Goal: Task Accomplishment & Management: Use online tool/utility

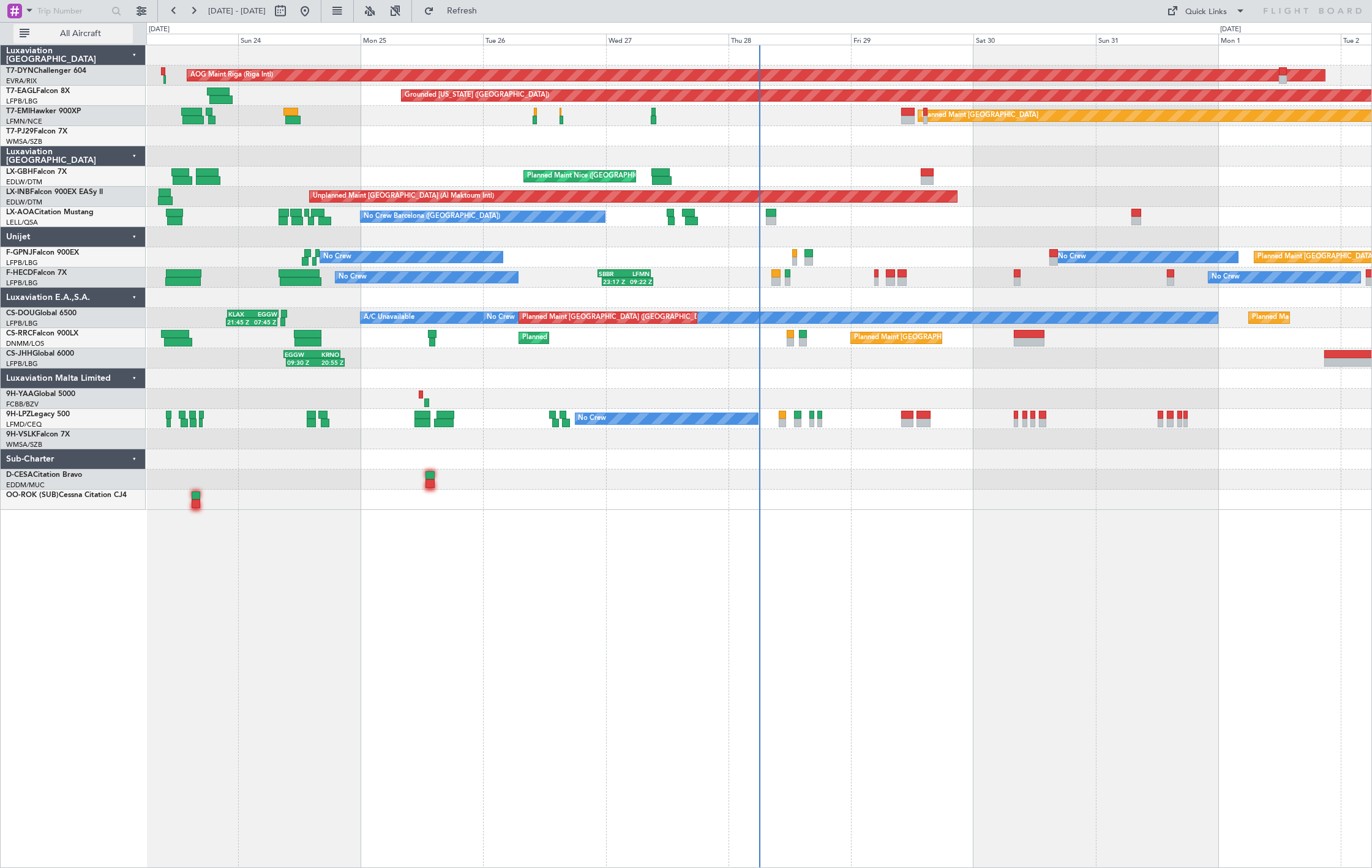
click at [95, 41] on button "All Aircraft" at bounding box center [74, 33] width 119 height 20
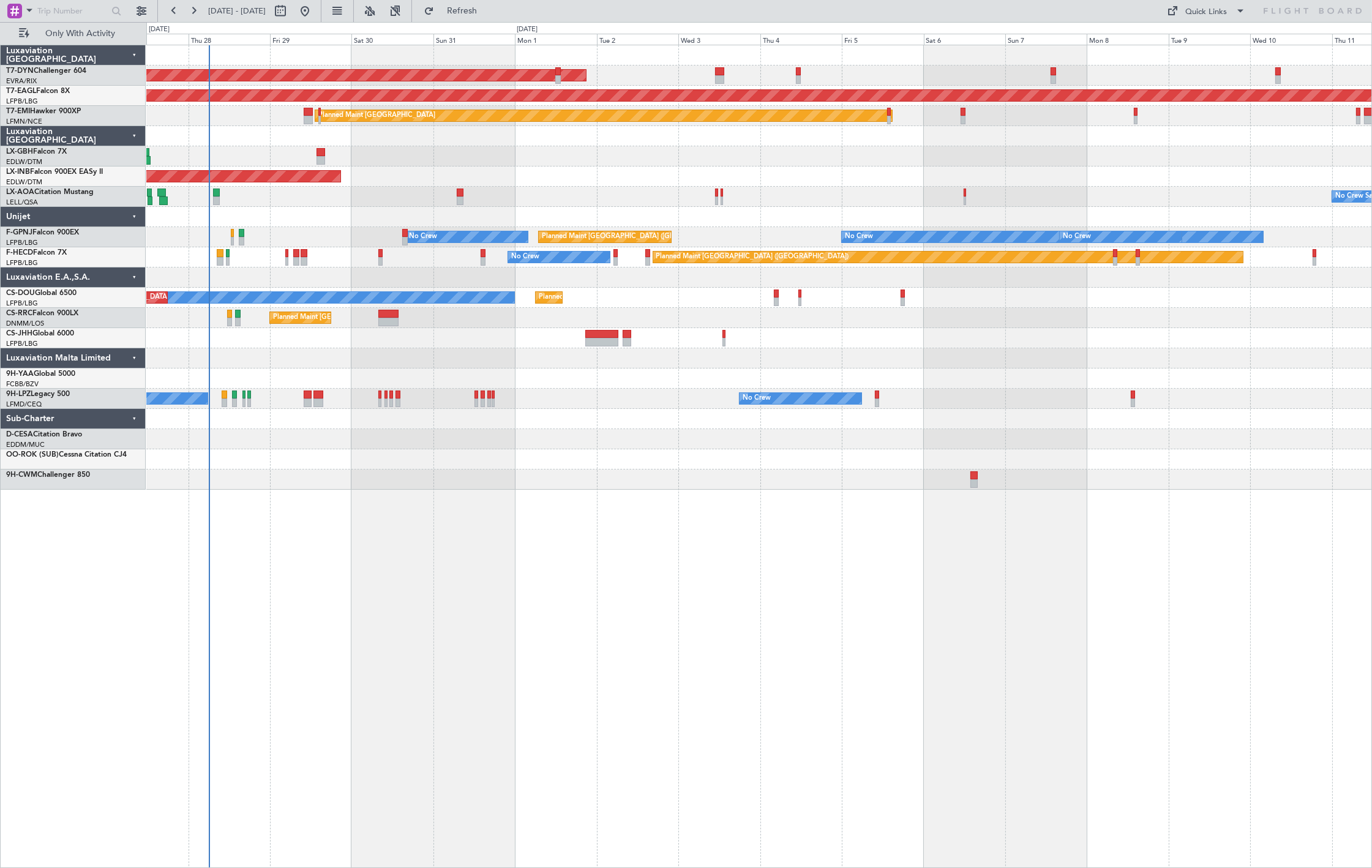
click at [755, 136] on div "AOG Maint Riga (Riga Intl) Grounded [US_STATE] ([GEOGRAPHIC_DATA]) Planned Main…" at bounding box center [759, 267] width 1226 height 445
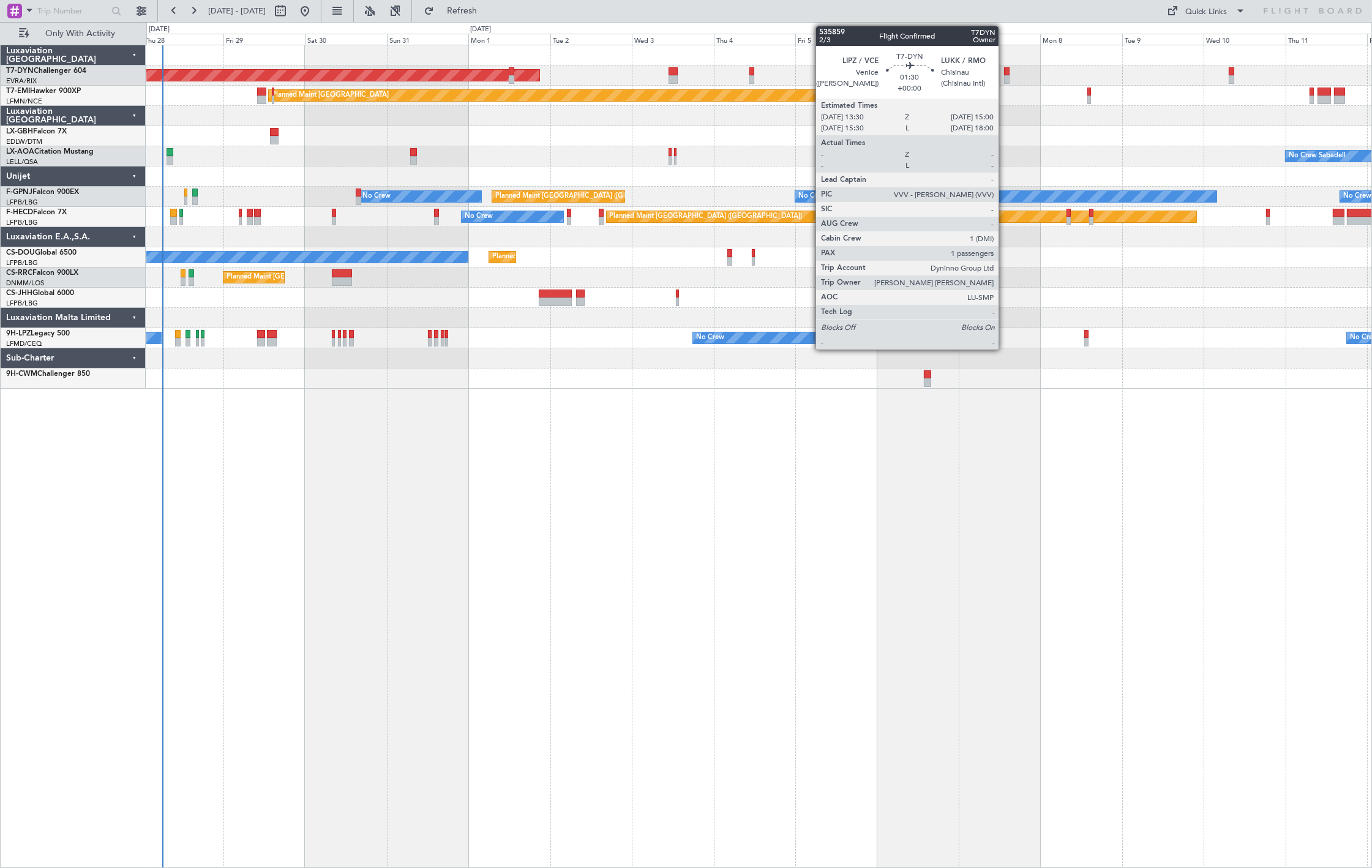
click at [1005, 74] on div at bounding box center [1007, 72] width 6 height 9
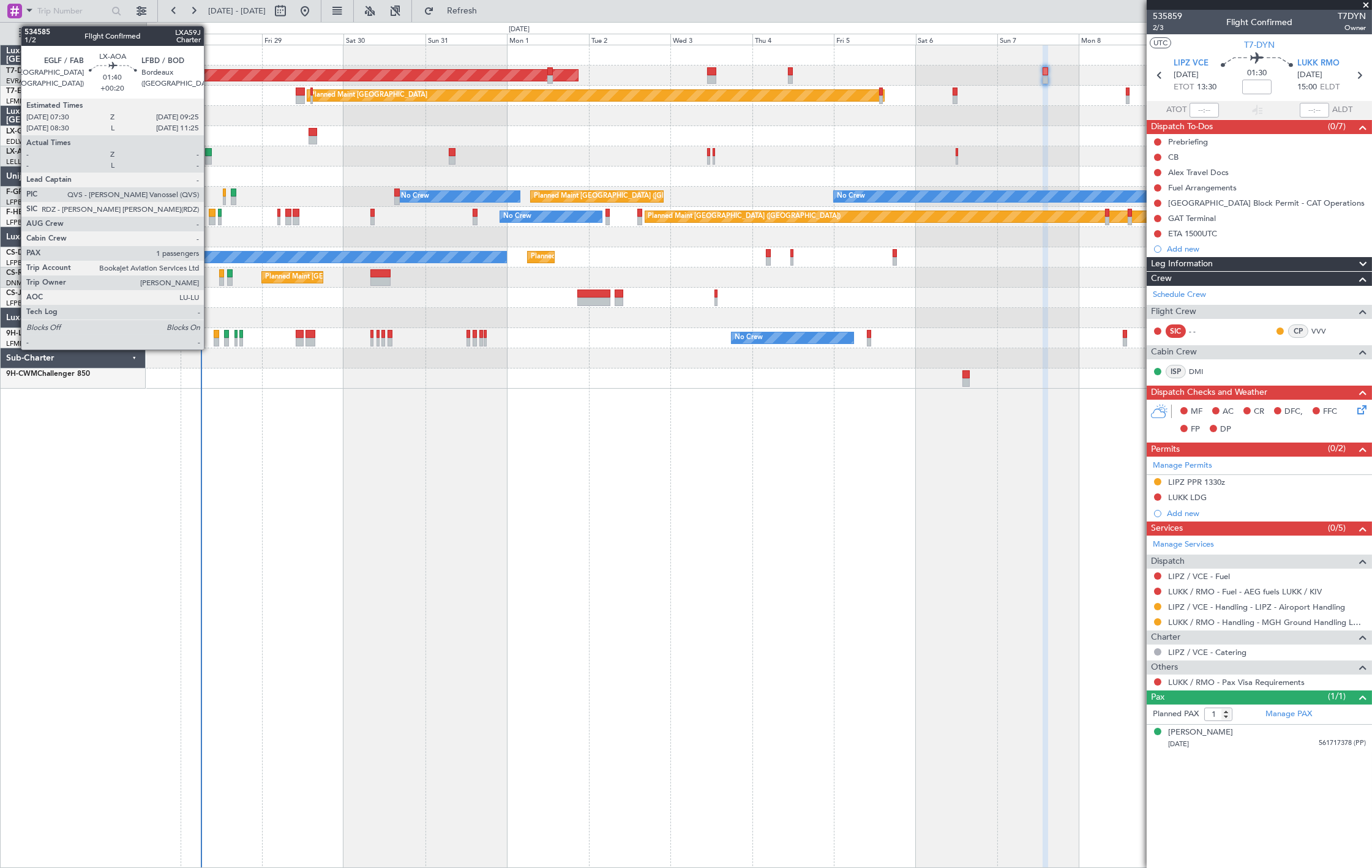
click at [210, 155] on div at bounding box center [208, 153] width 7 height 9
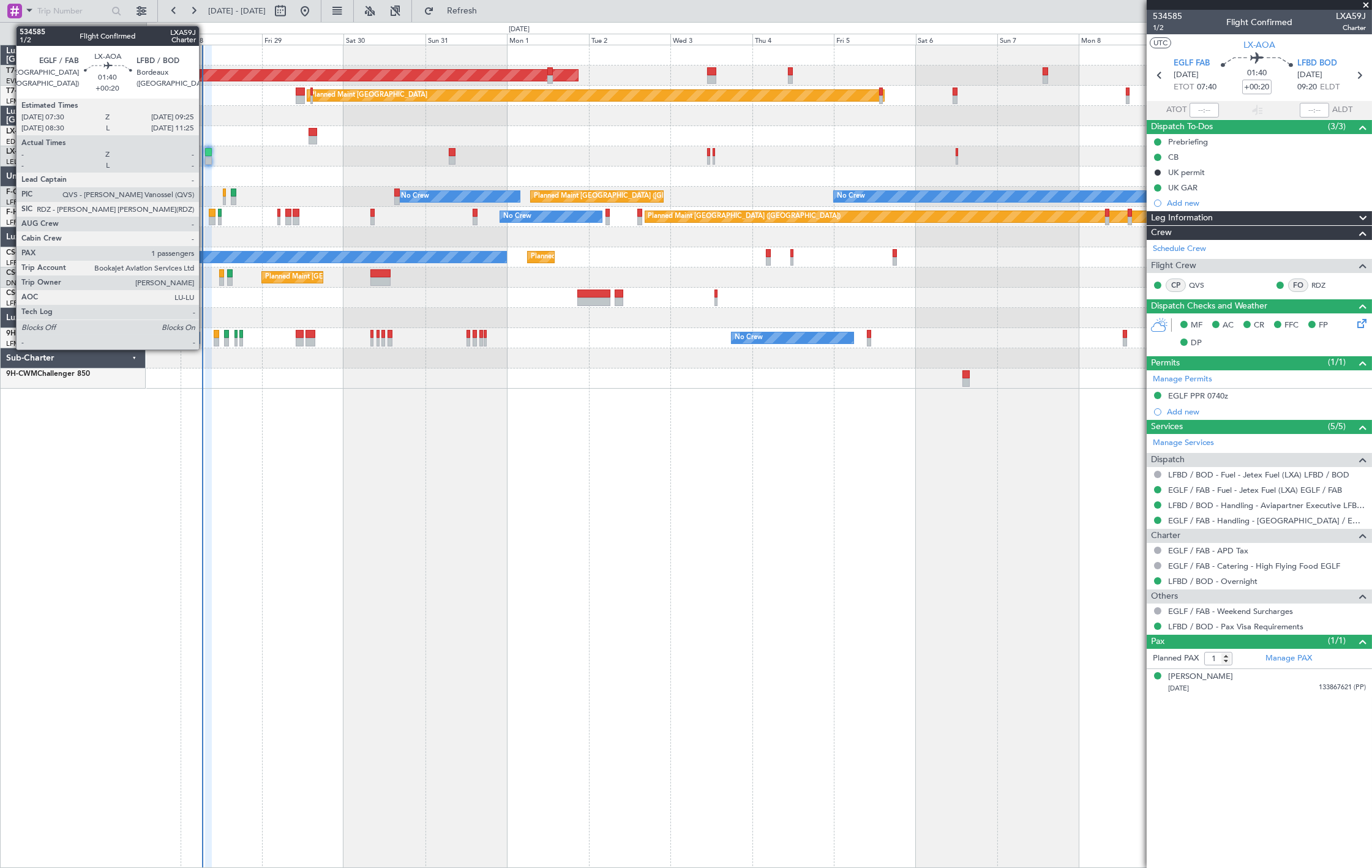
click at [207, 154] on div at bounding box center [208, 153] width 7 height 9
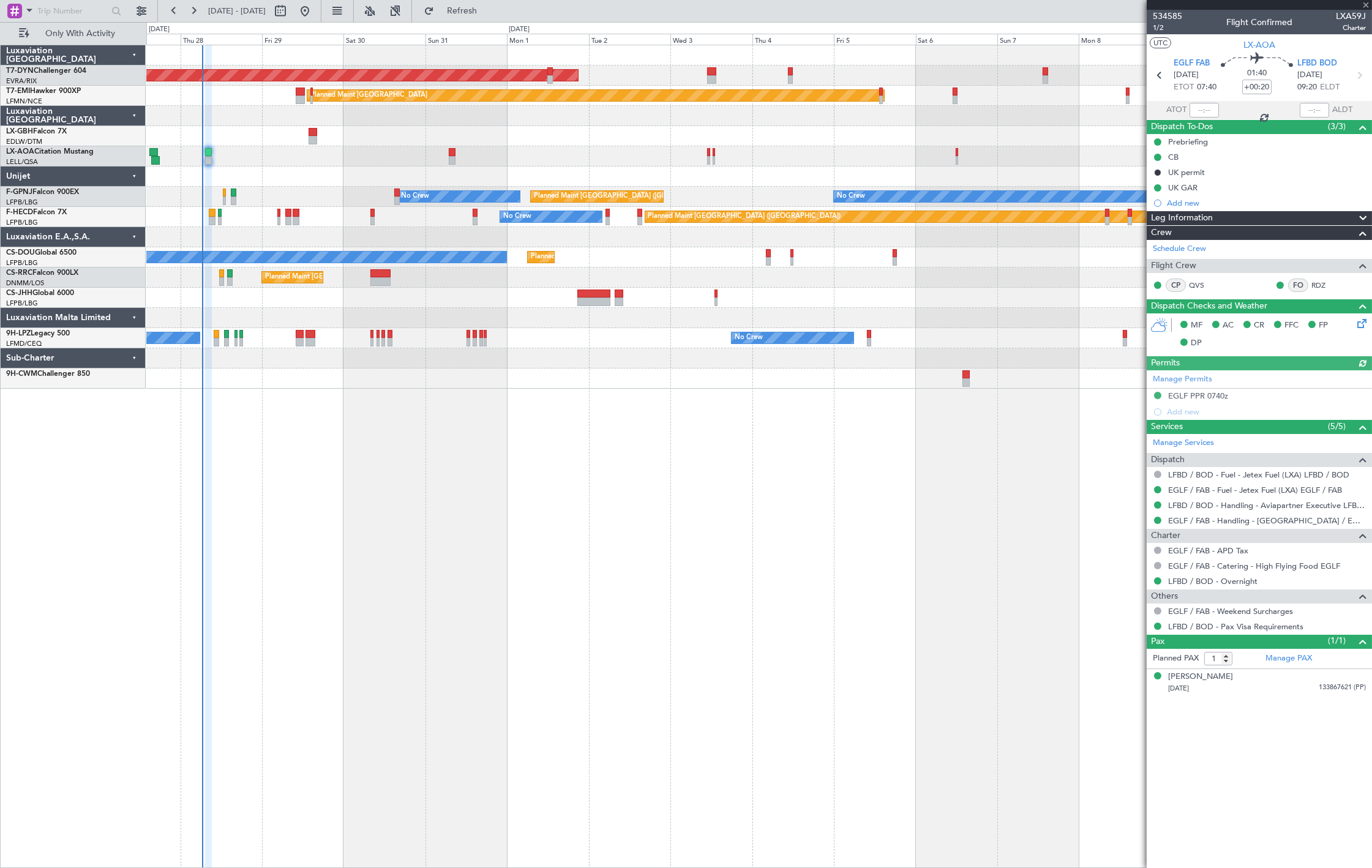
click at [448, 154] on div "No Crew Sabadell No Crew Barcelona ([GEOGRAPHIC_DATA])" at bounding box center [759, 156] width 1226 height 20
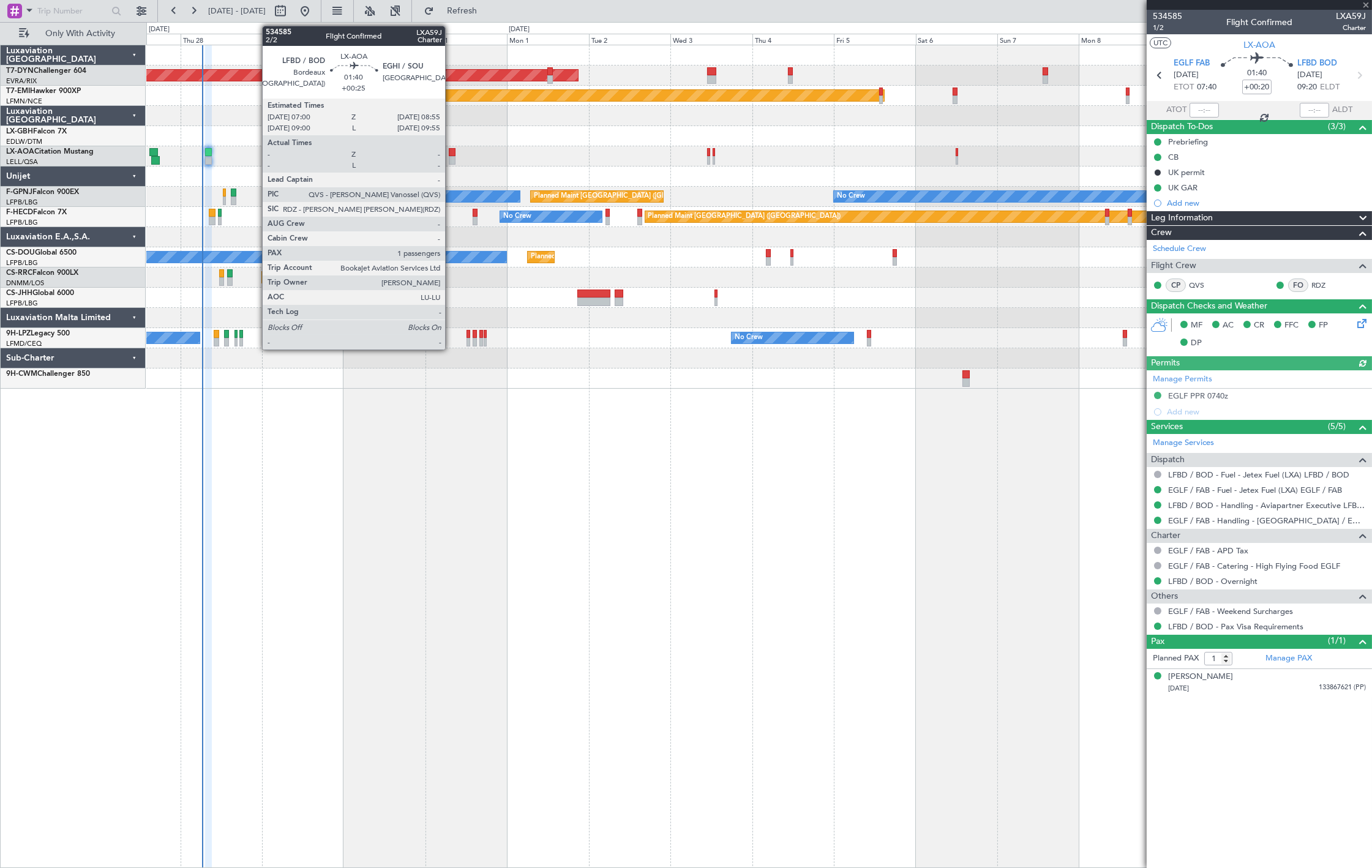
click at [451, 154] on div at bounding box center [452, 153] width 7 height 9
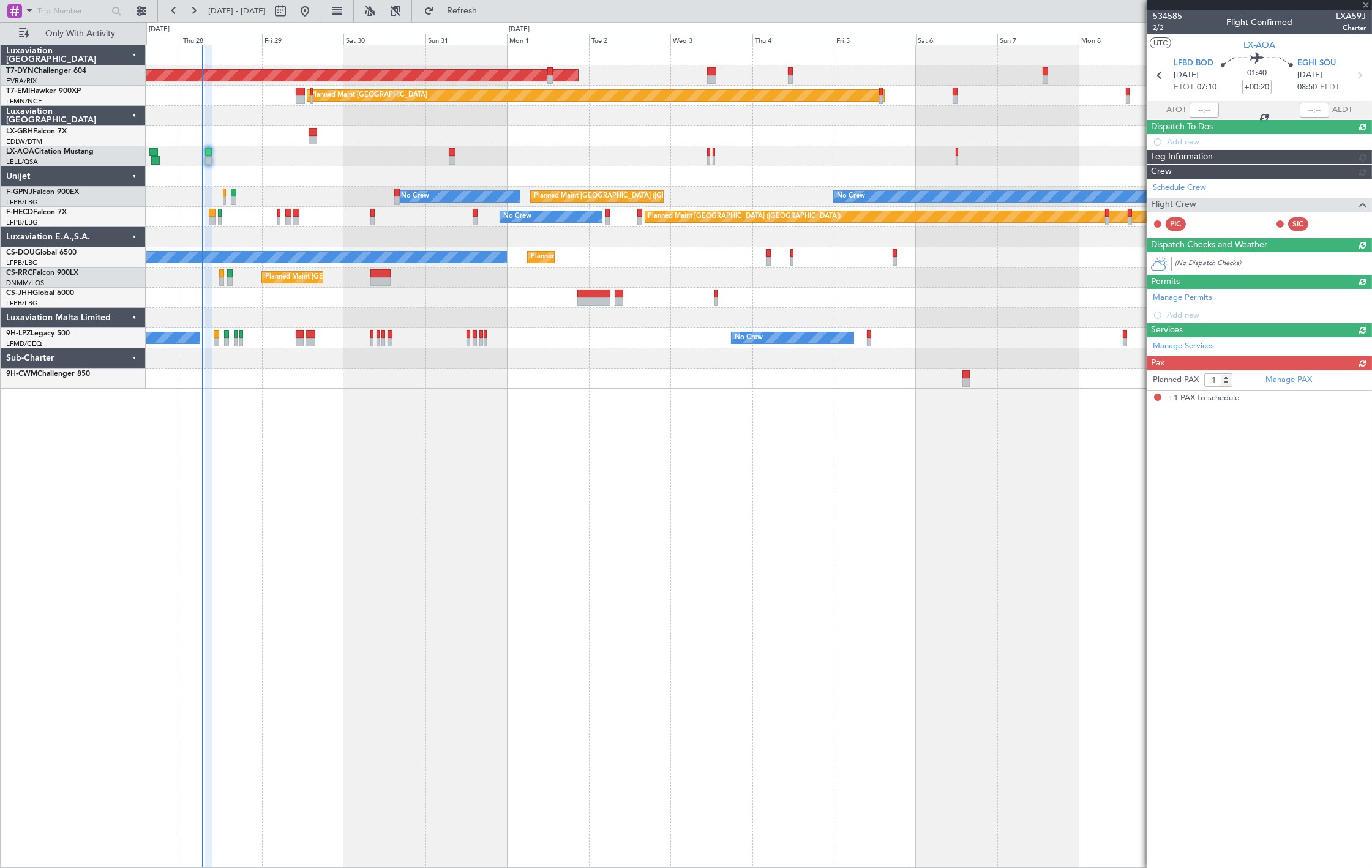
type input "+00:25"
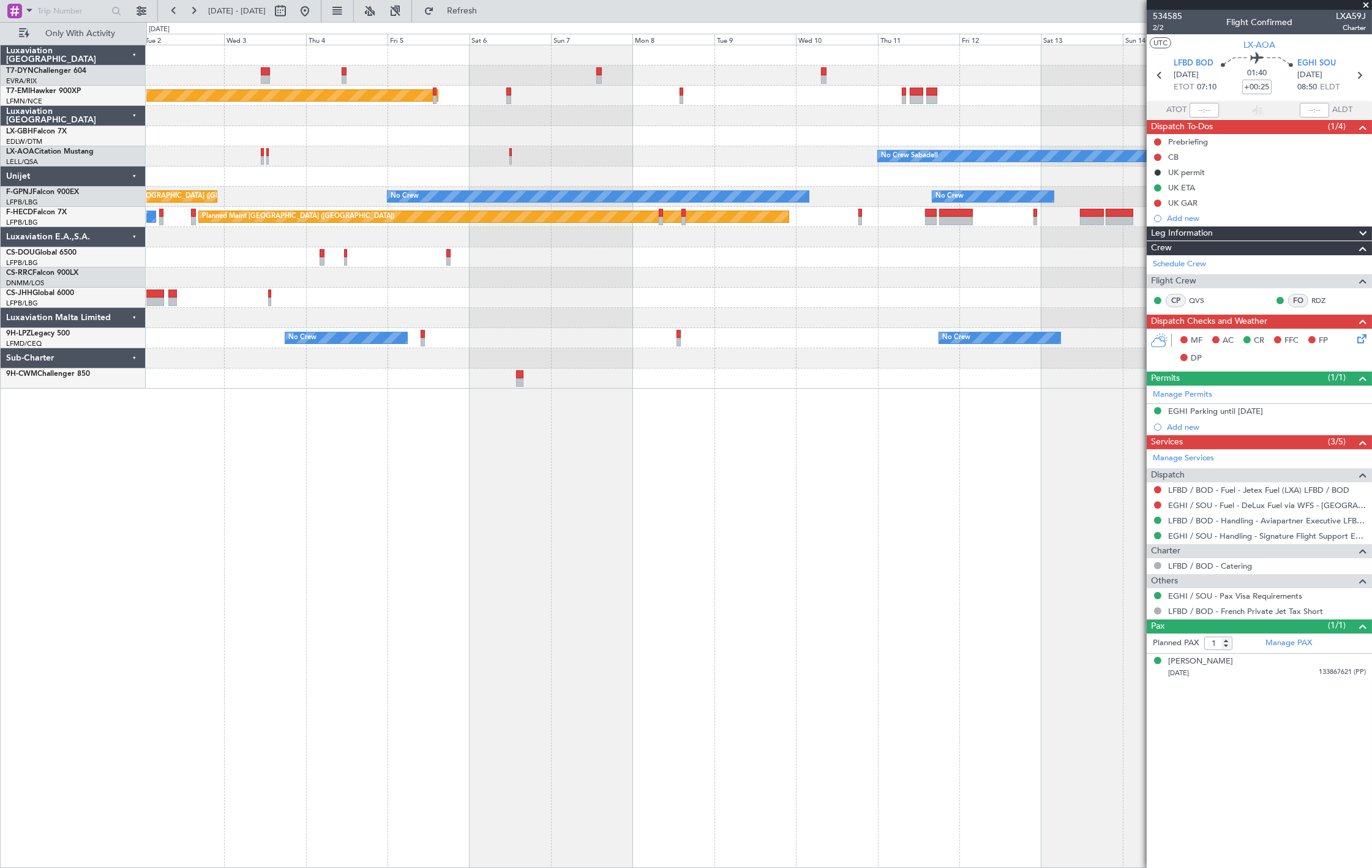
click at [400, 228] on div "AOG Maint Riga (Riga Intl) Planned Maint [GEOGRAPHIC_DATA] Planned Maint Nurnbe…" at bounding box center [759, 217] width 1226 height 343
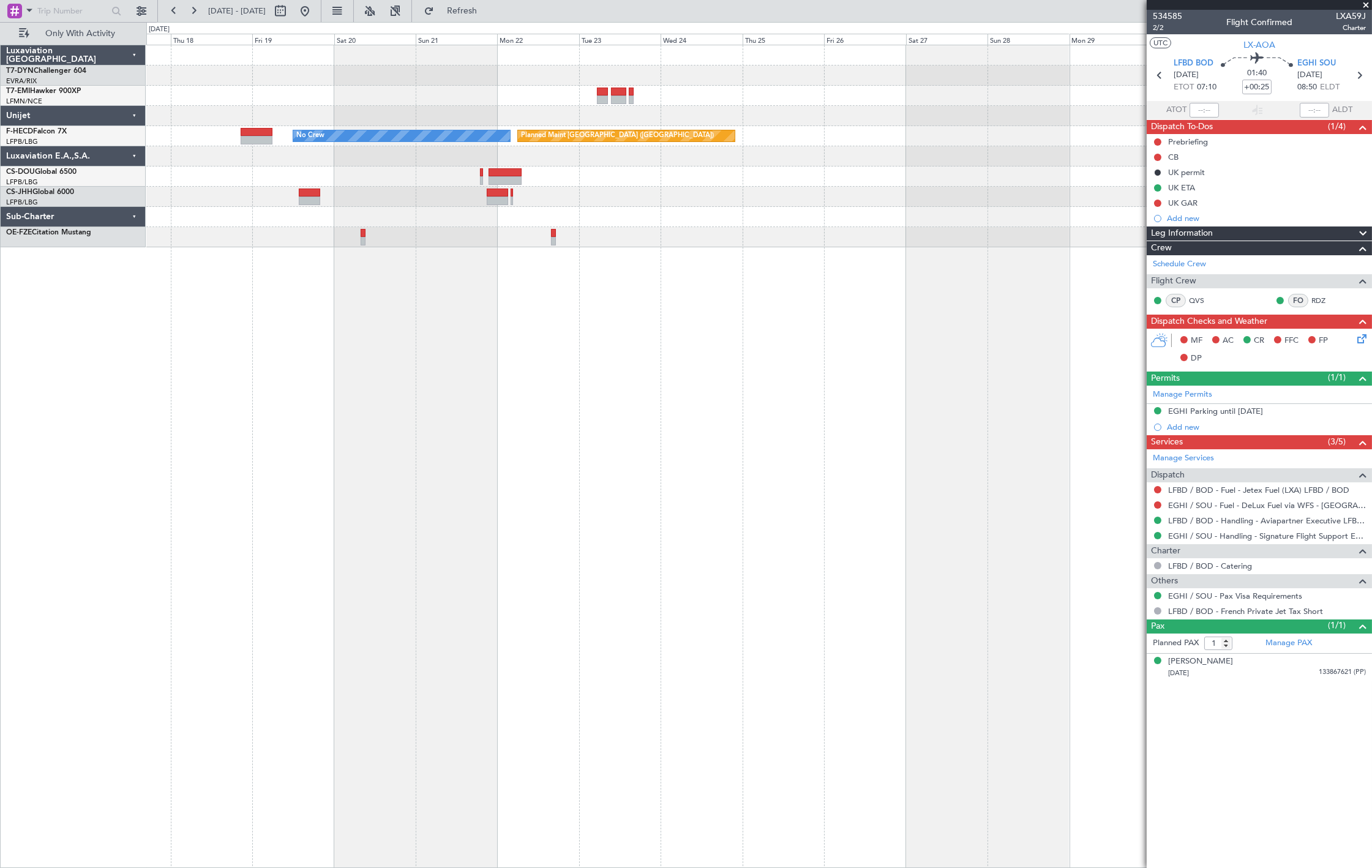
click at [237, 346] on div "No Crew Planned Maint [GEOGRAPHIC_DATA] ([GEOGRAPHIC_DATA])" at bounding box center [759, 456] width 1226 height 824
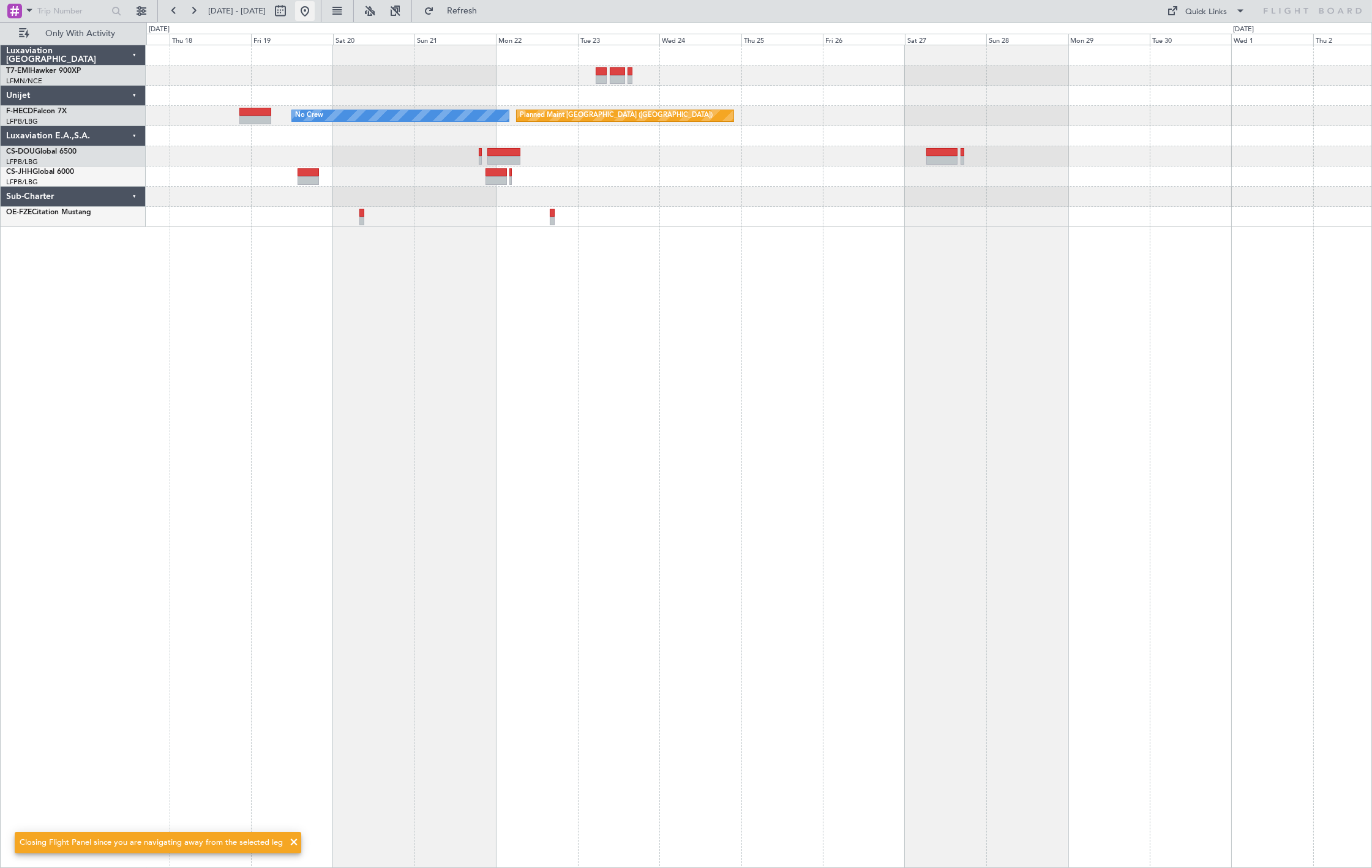
click at [314, 12] on button at bounding box center [305, 11] width 20 height 20
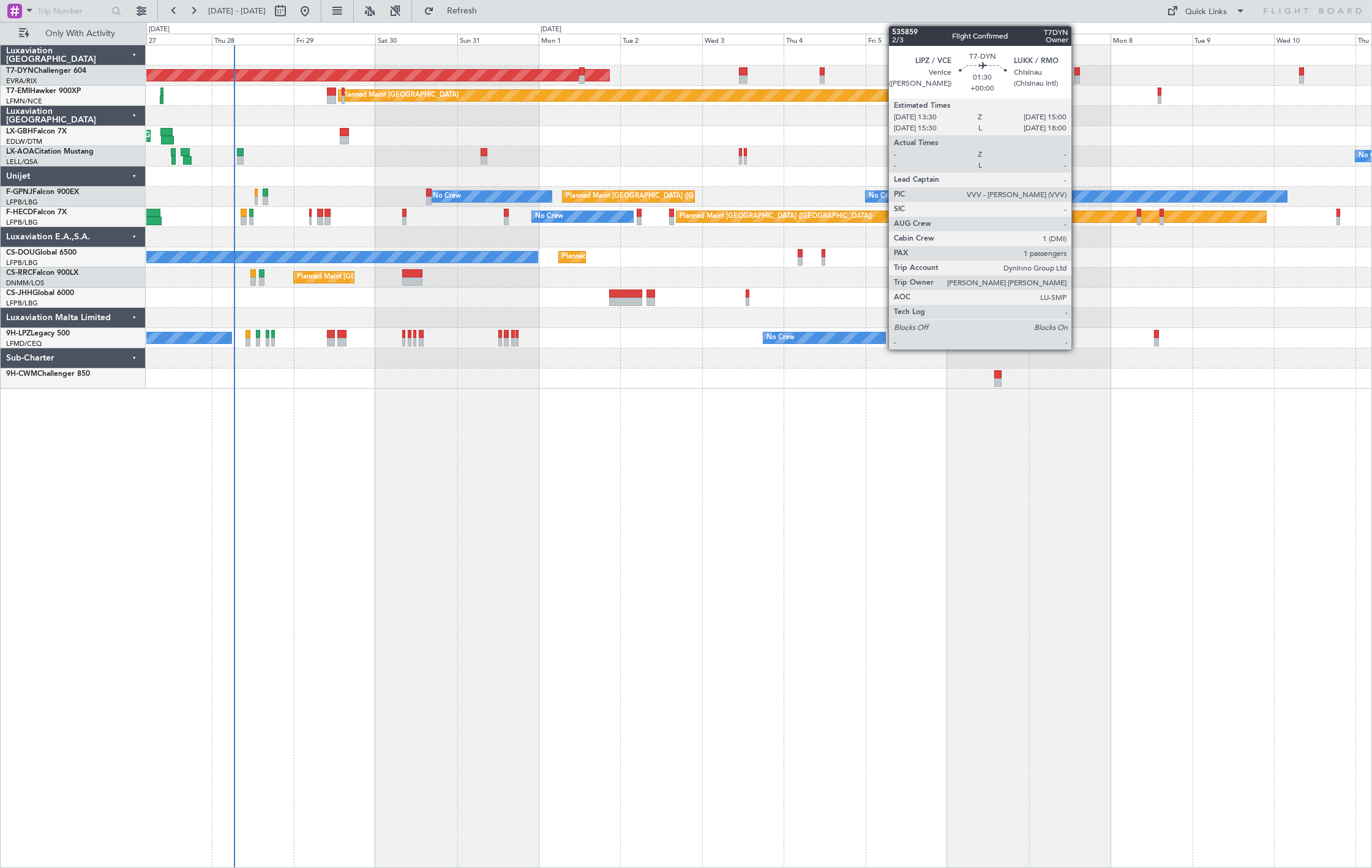
click at [1078, 70] on div at bounding box center [1078, 72] width 6 height 9
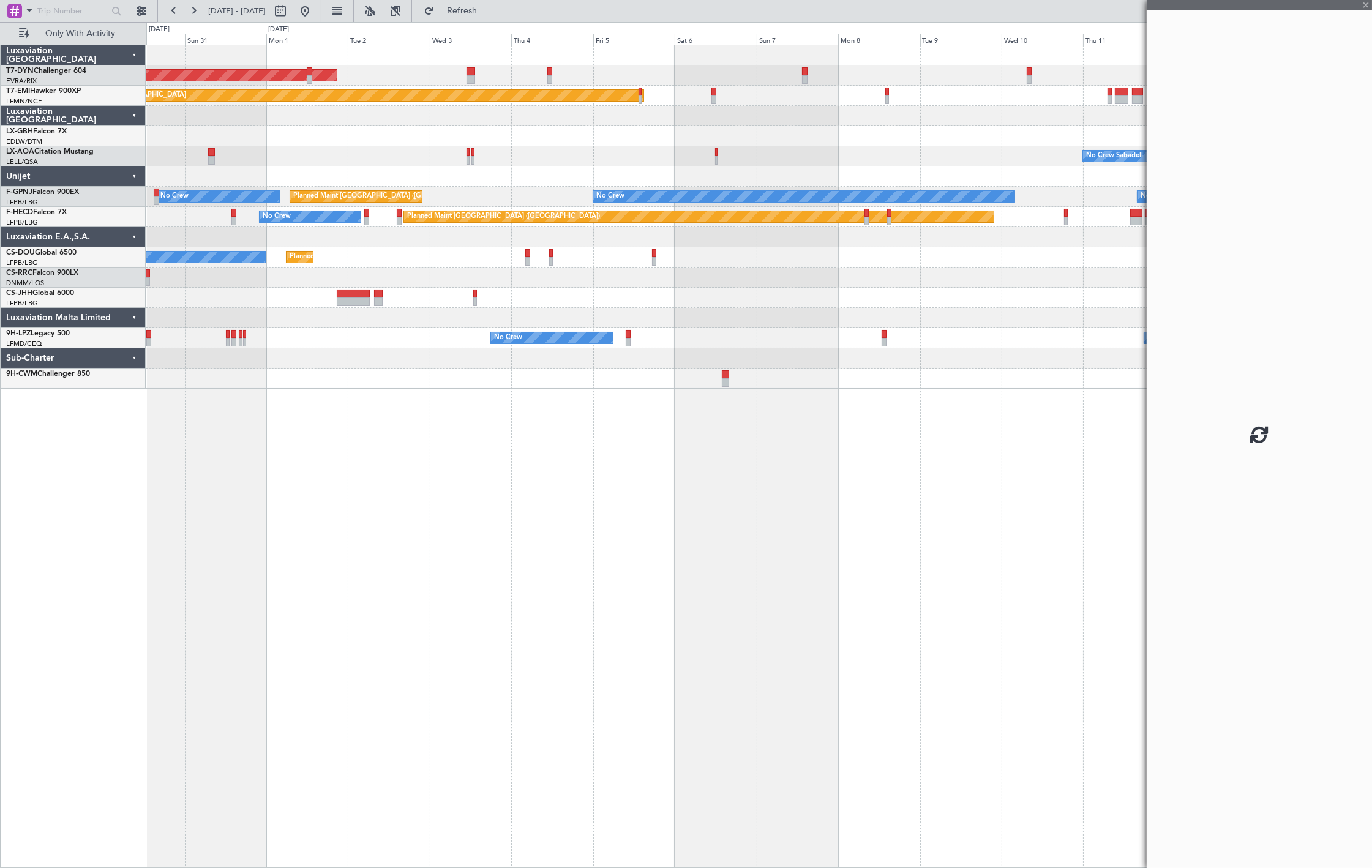
click at [648, 158] on div "AOG Maint Riga (Riga Intl) Planned Maint [GEOGRAPHIC_DATA] Planned Maint Nurnbe…" at bounding box center [759, 217] width 1226 height 343
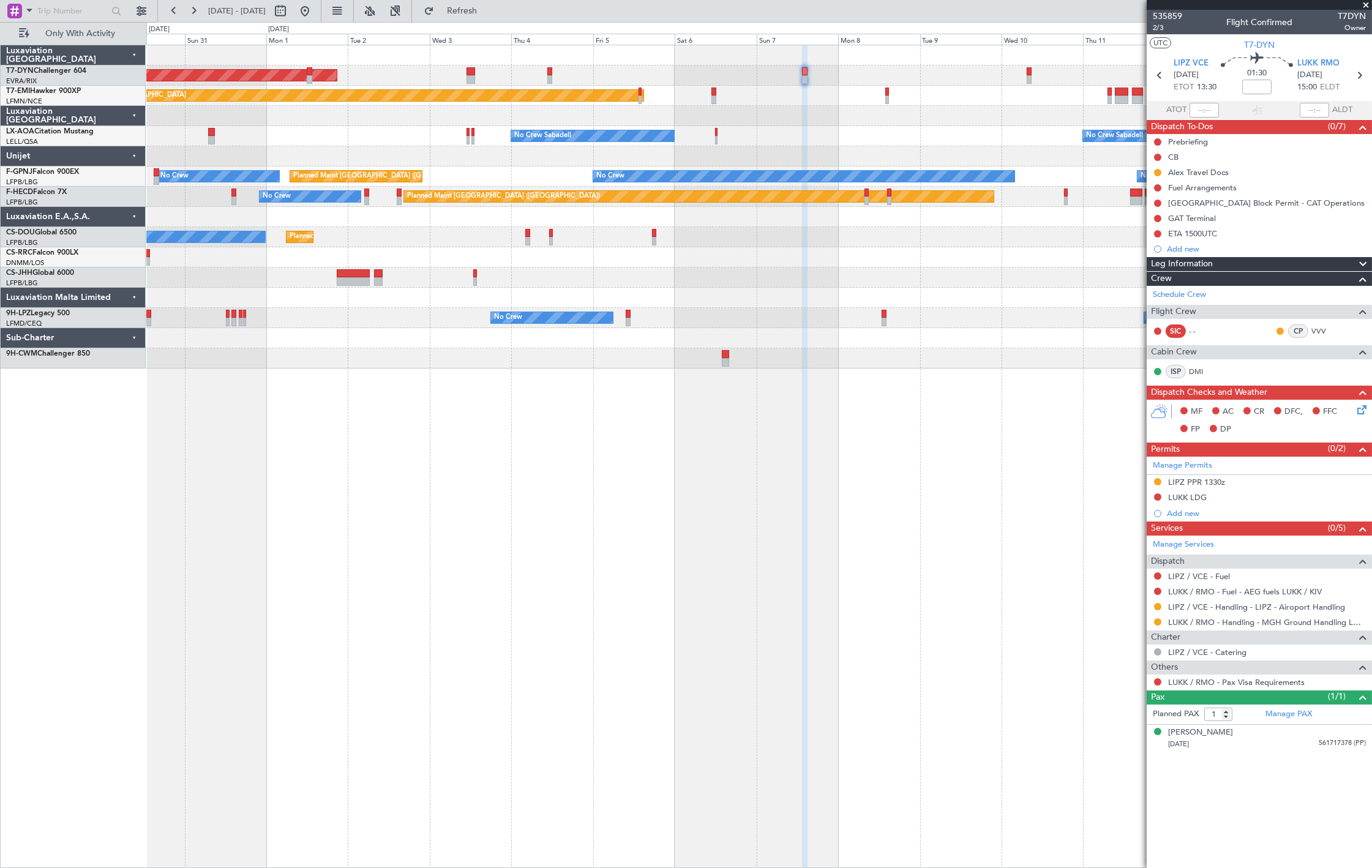
click at [322, 18] on fb-range-datepicker "[DATE] - [DATE]" at bounding box center [239, 11] width 164 height 22
click at [314, 12] on button at bounding box center [305, 11] width 20 height 20
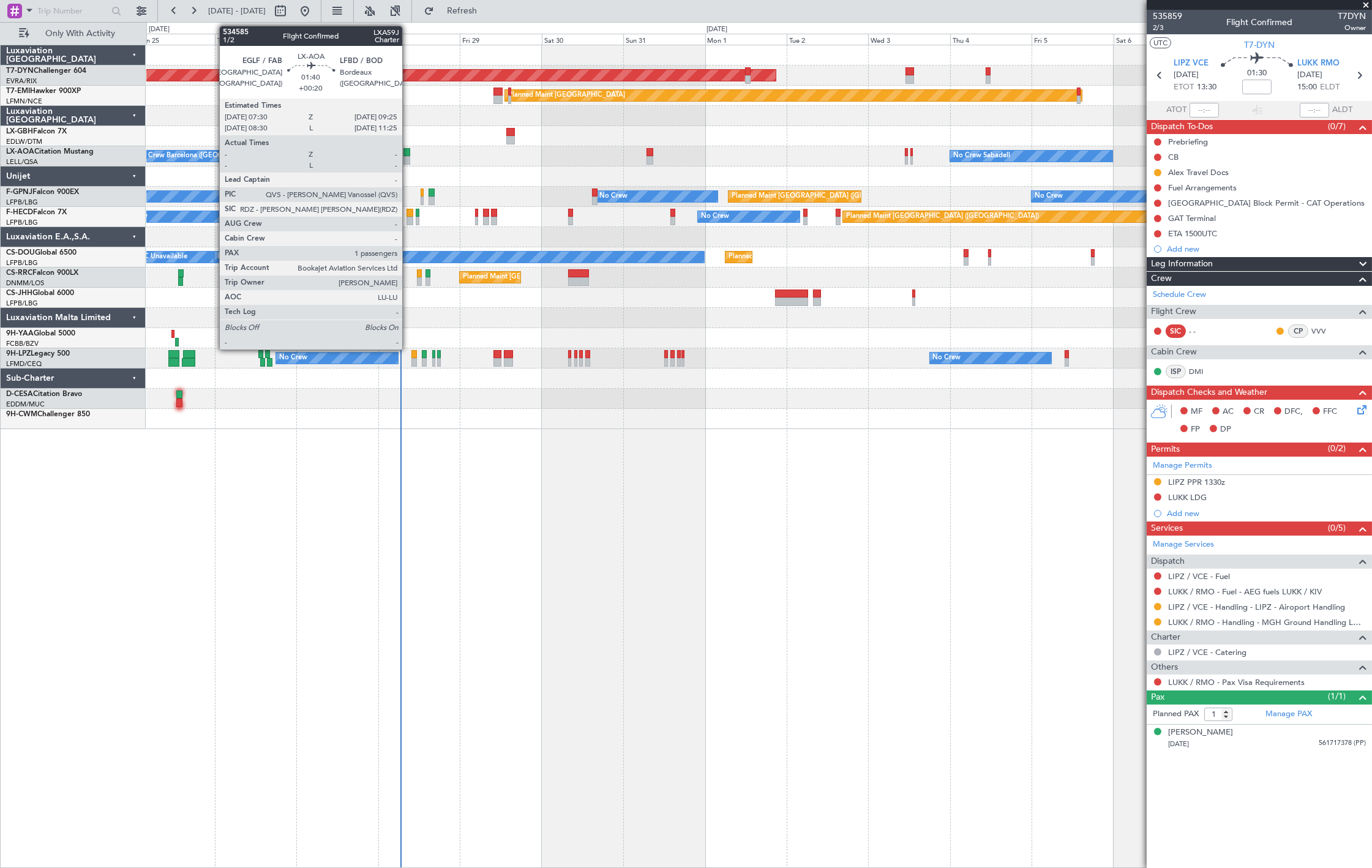
click at [408, 156] on div at bounding box center [406, 161] width 7 height 9
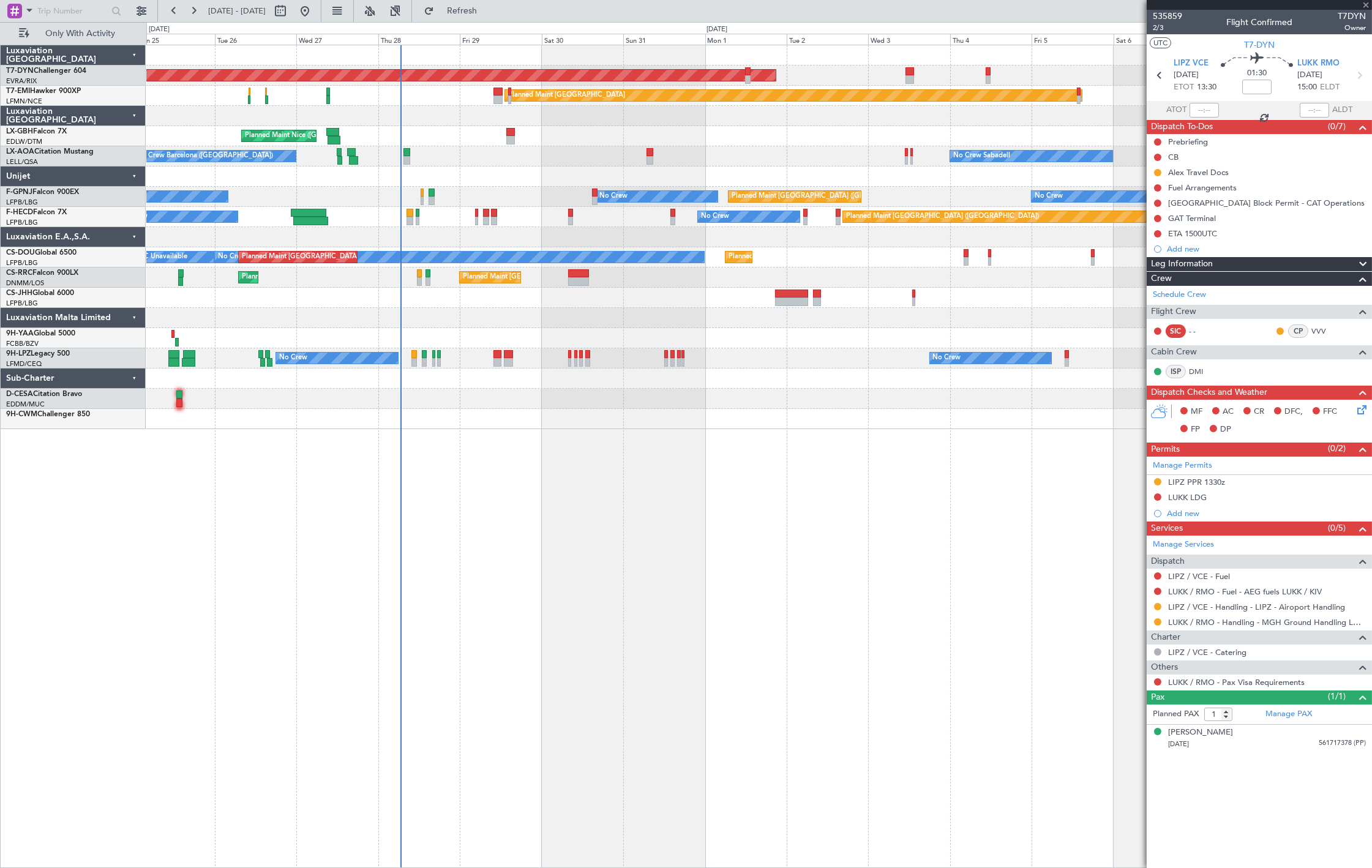
type input "+00:20"
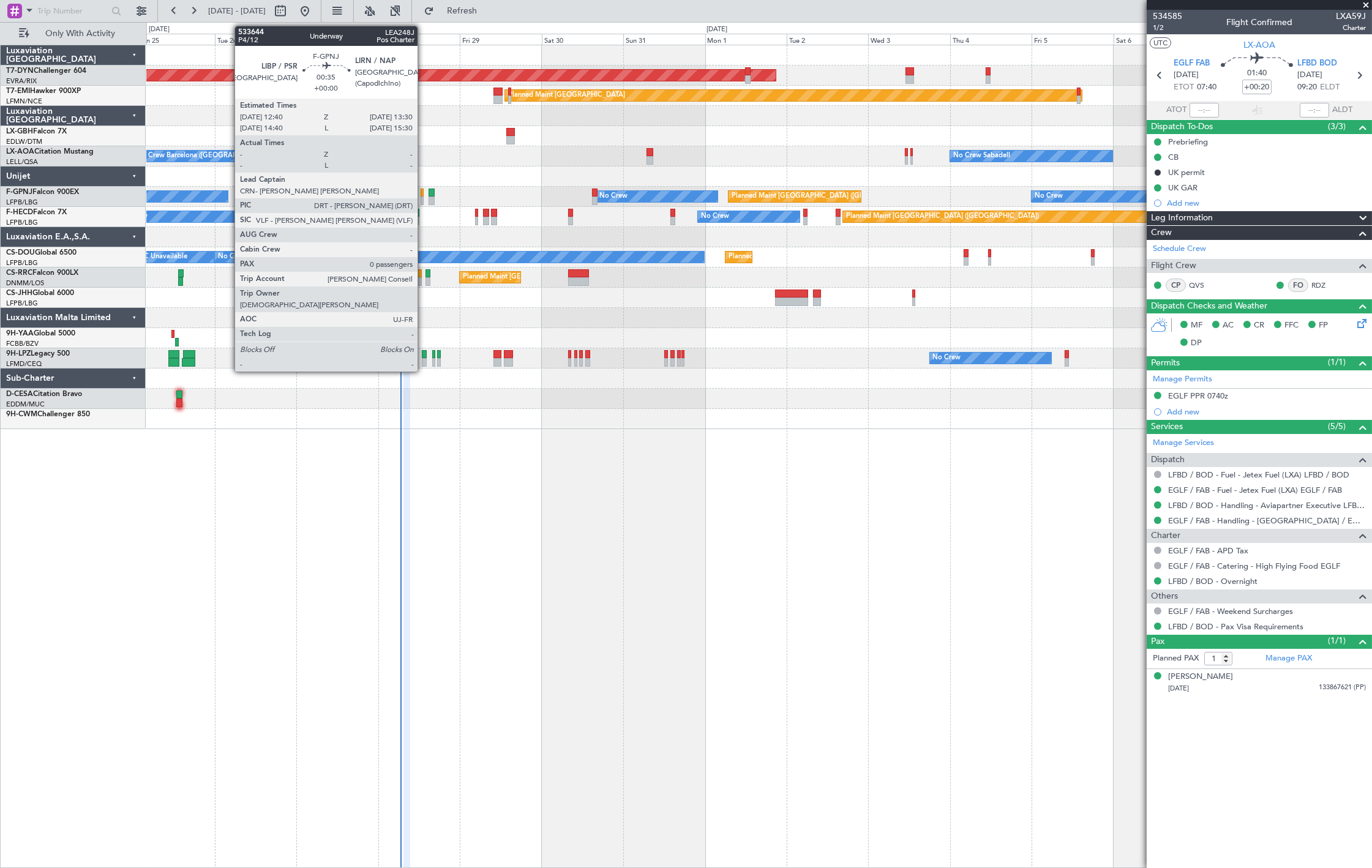
click at [424, 196] on div at bounding box center [422, 201] width 3 height 9
type input "0"
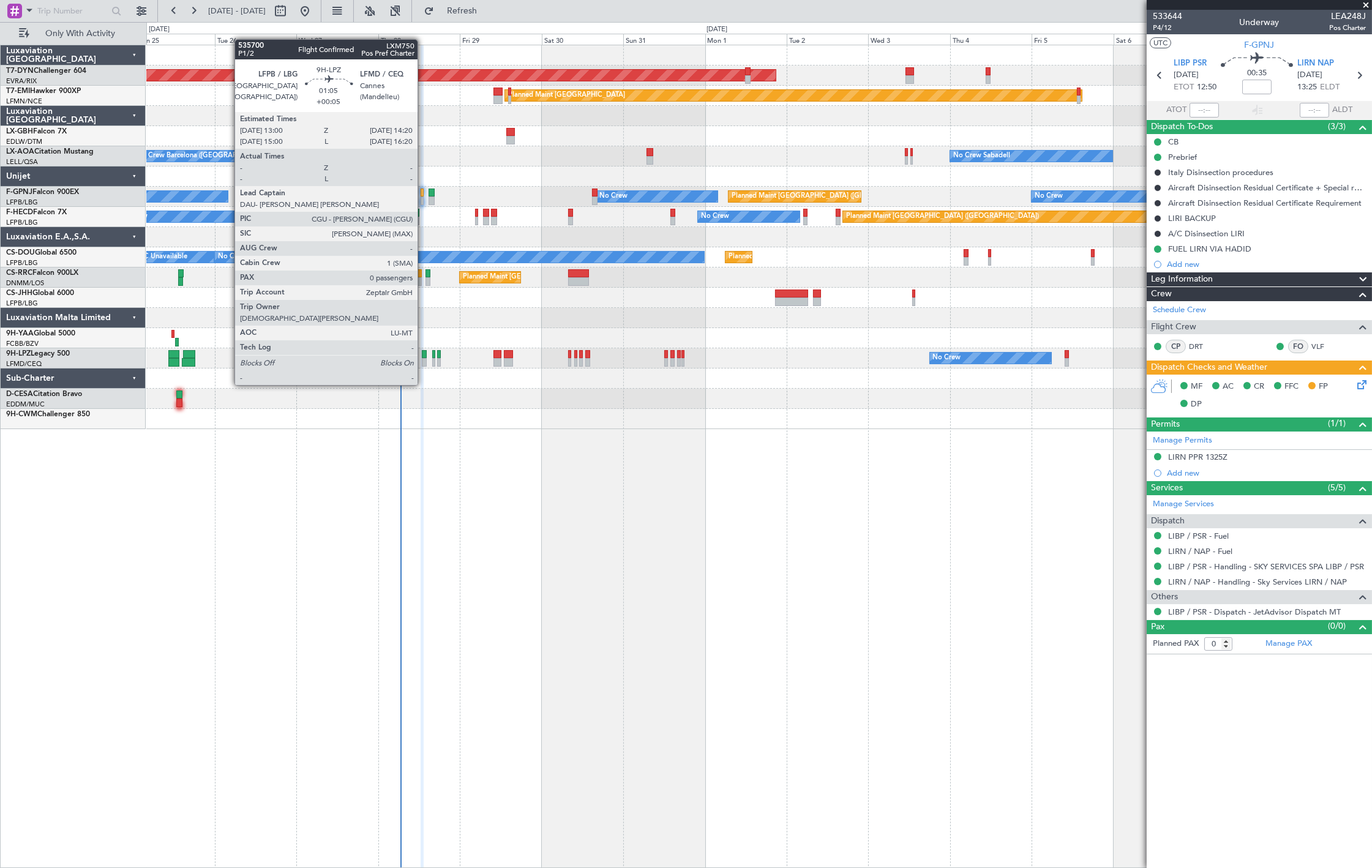
click at [424, 362] on div at bounding box center [424, 362] width 5 height 9
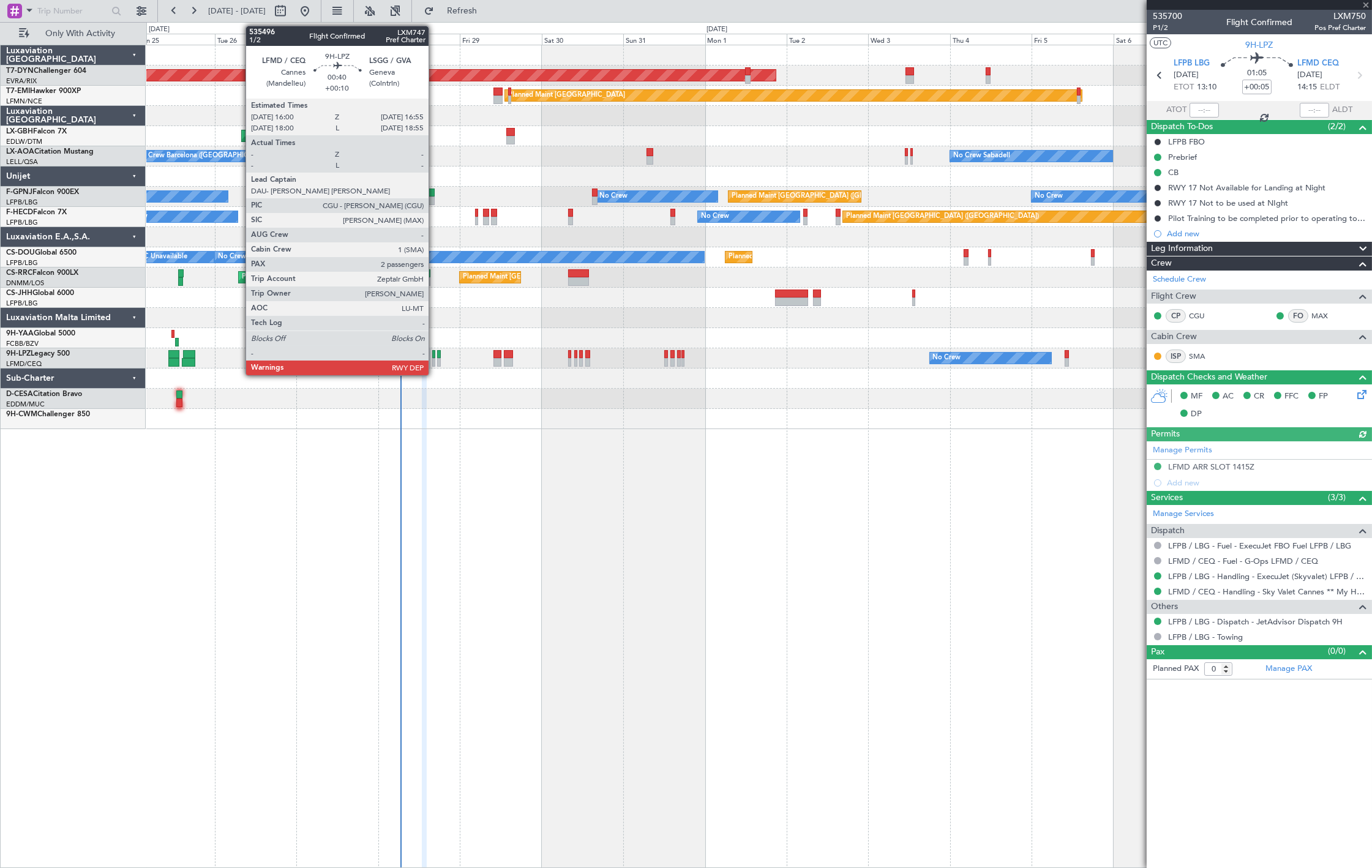
click at [435, 359] on div at bounding box center [434, 362] width 4 height 9
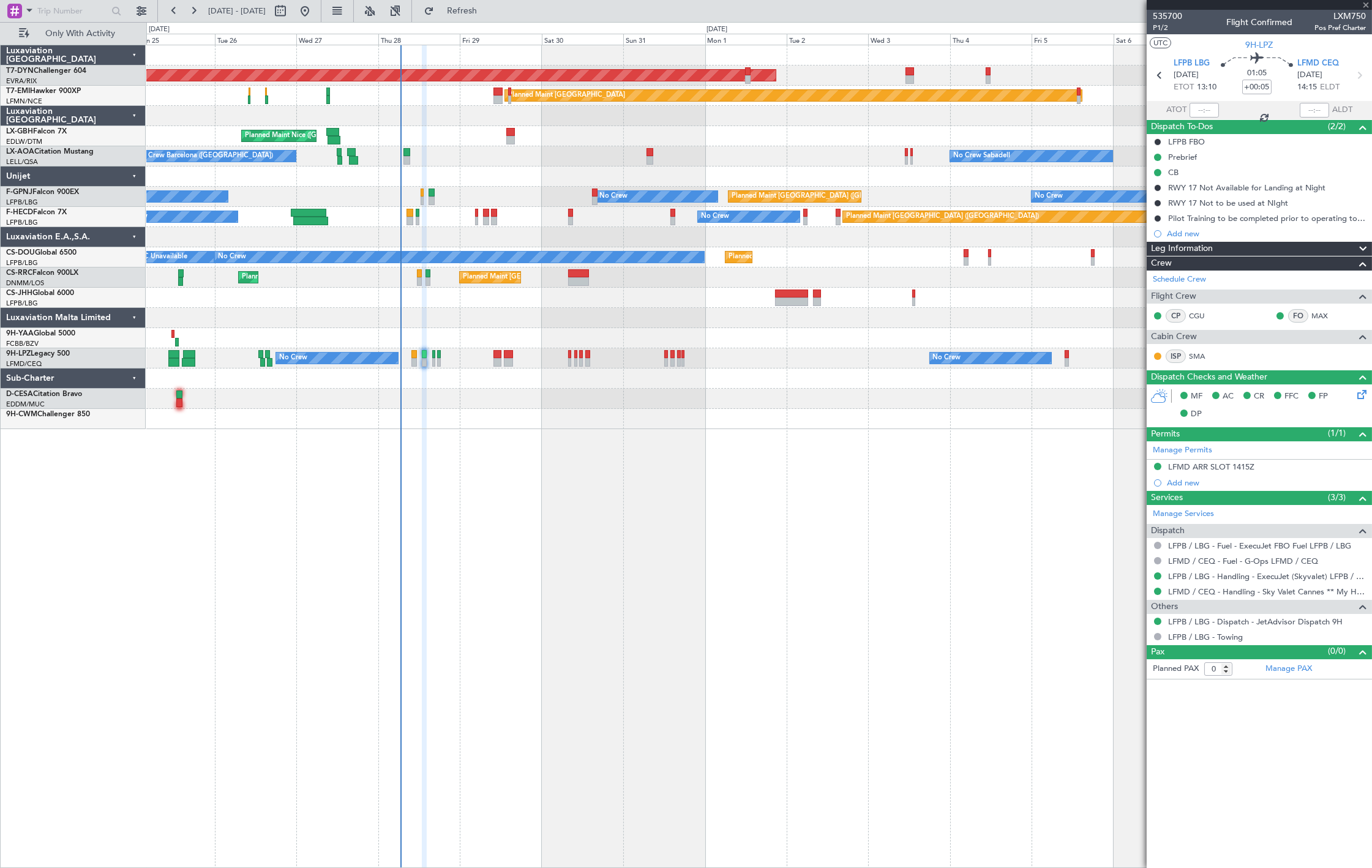
type input "+00:10"
type input "2"
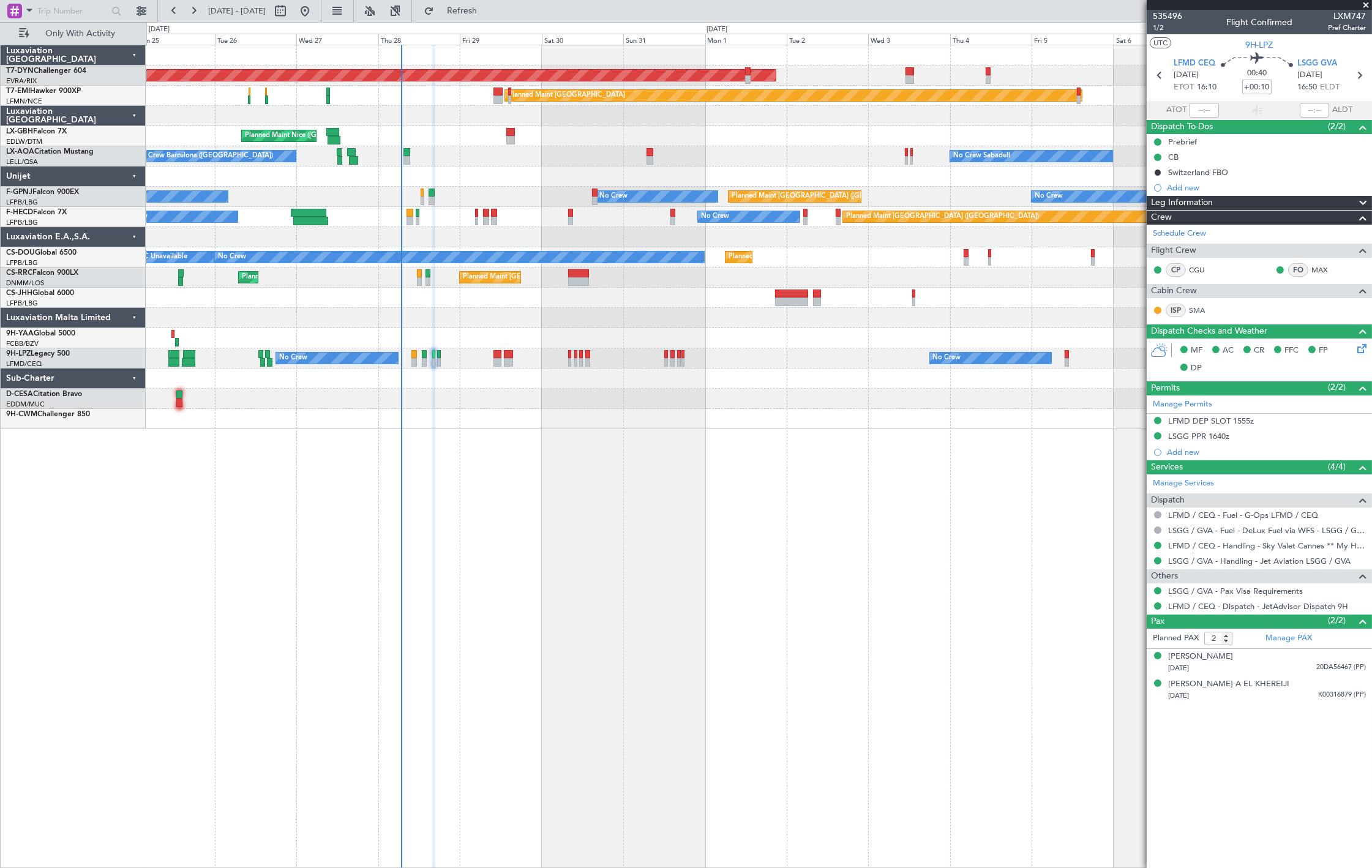
click at [655, 156] on div "No Crew Barcelona ([GEOGRAPHIC_DATA]) No Crew Sabadell No Crew Sabadell No Crew…" at bounding box center [759, 156] width 1226 height 20
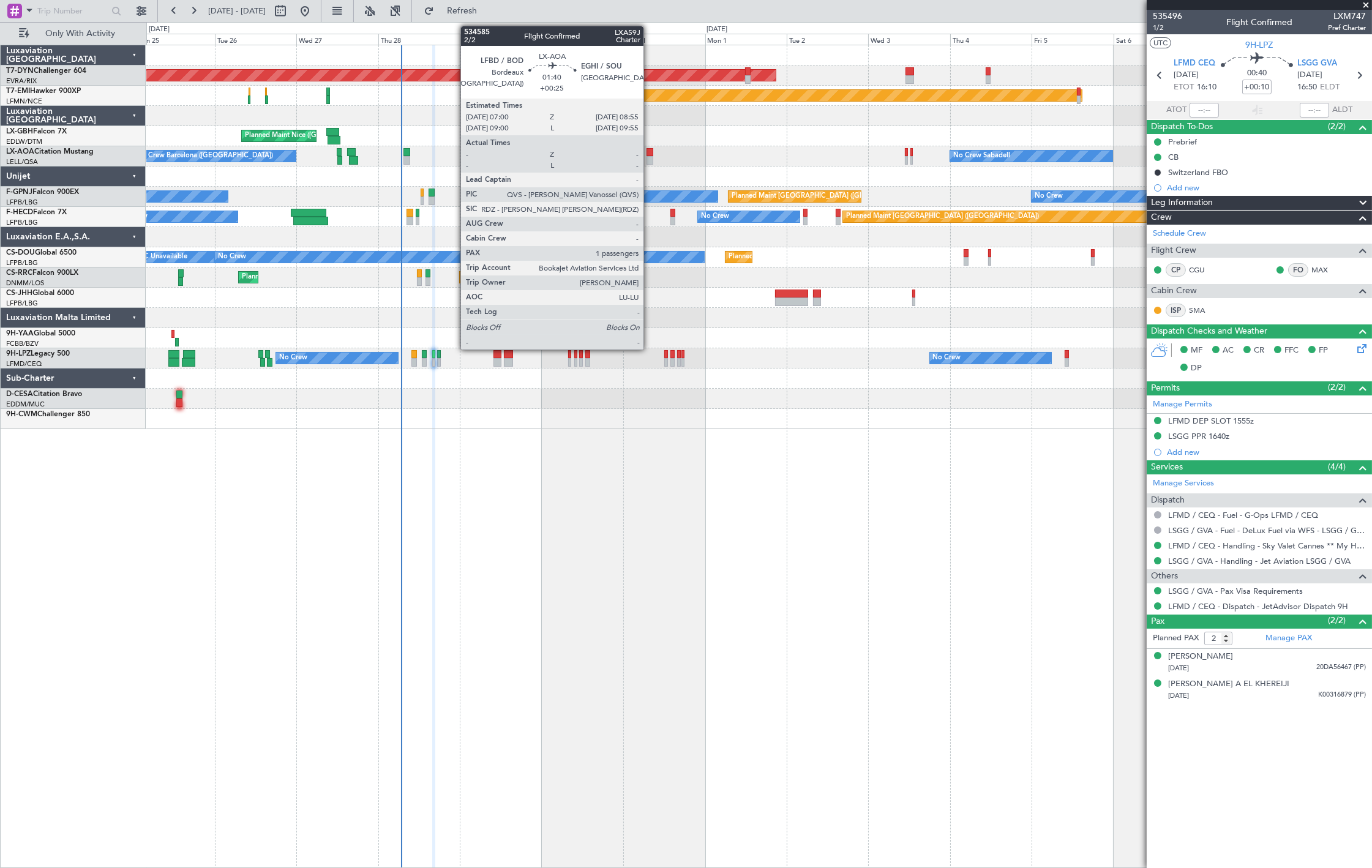
click at [650, 156] on div at bounding box center [649, 161] width 7 height 9
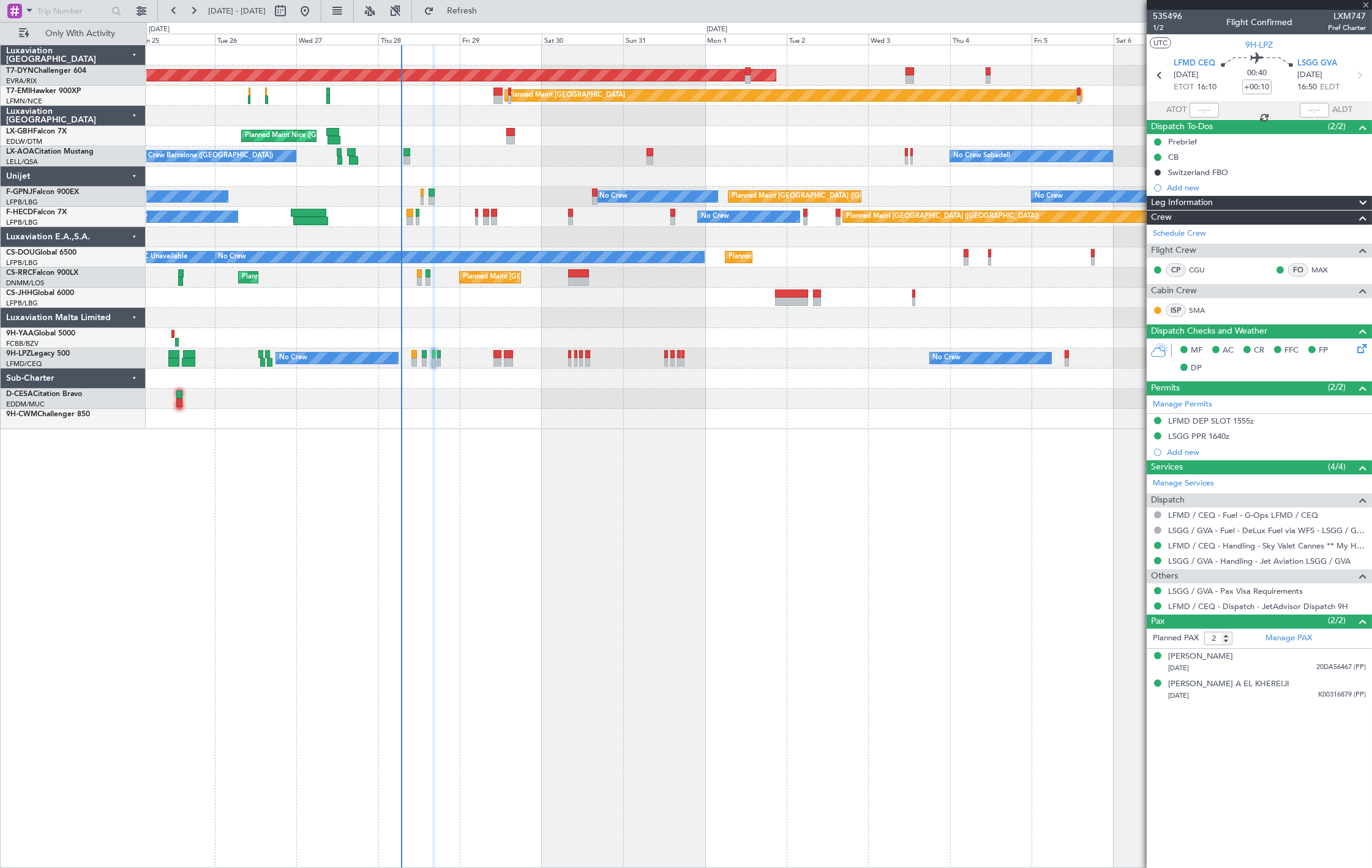
type input "+00:25"
type input "1"
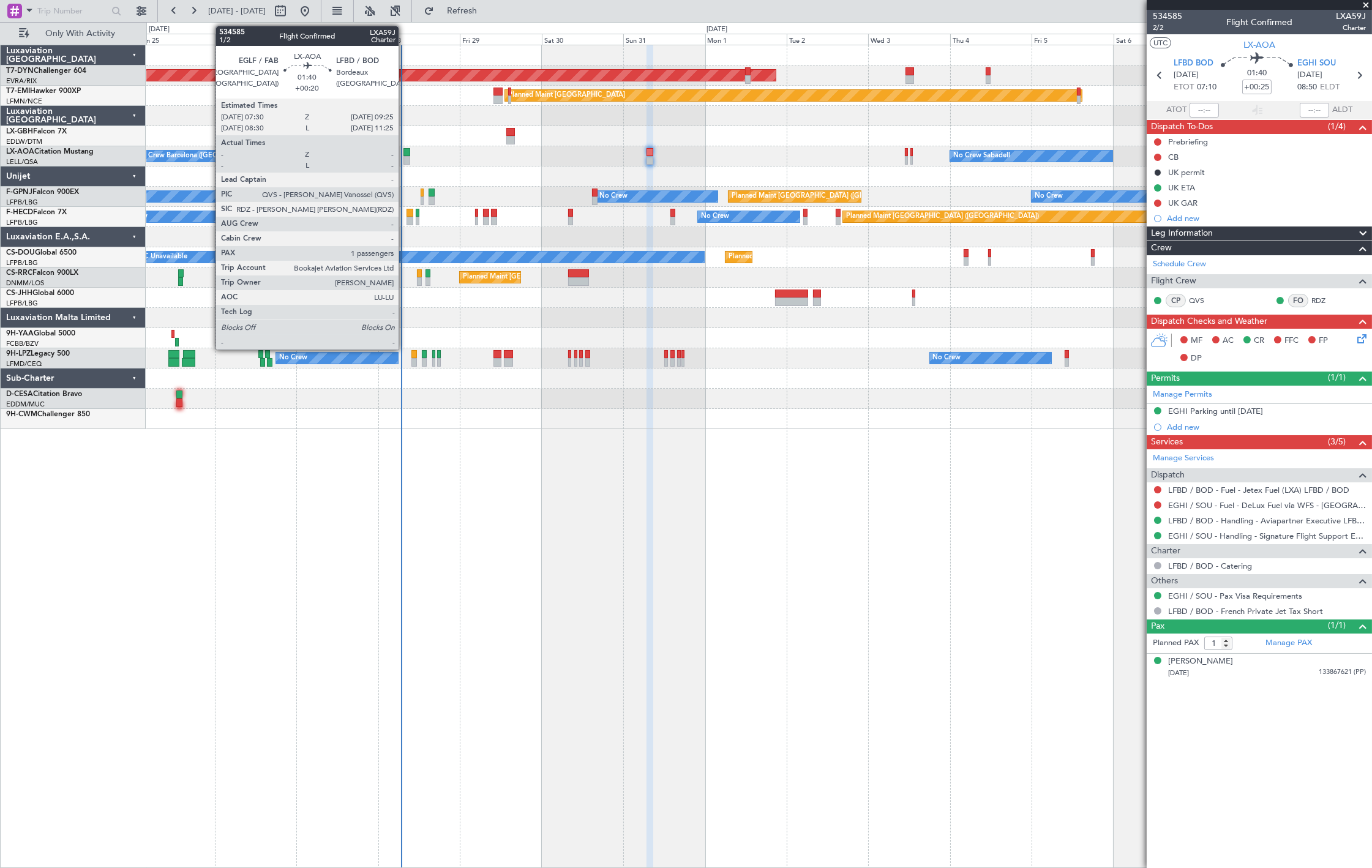
click at [404, 154] on div at bounding box center [406, 153] width 7 height 9
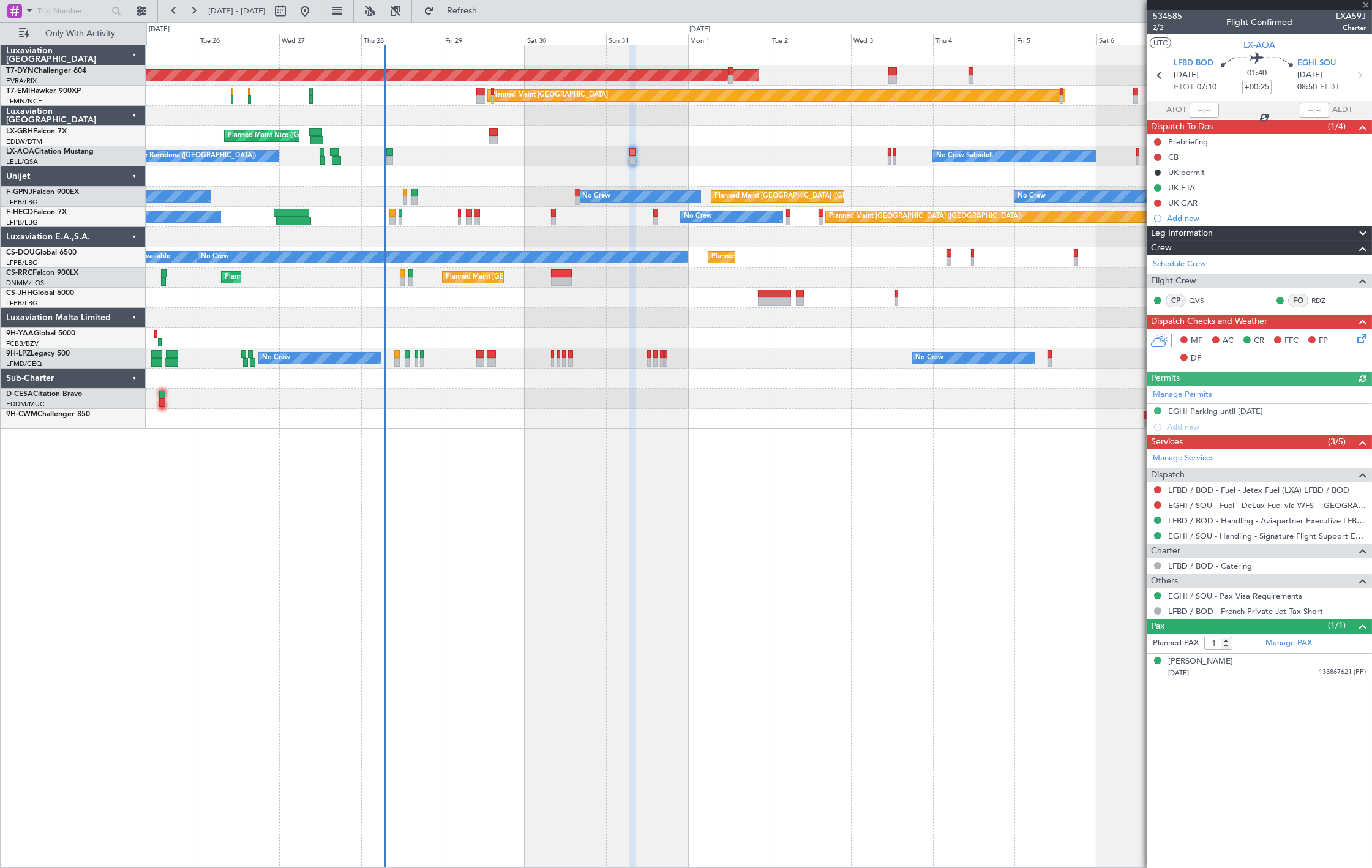
click at [444, 366] on div "AOG Maint Riga (Riga Intl) Planned Maint [GEOGRAPHIC_DATA]-[GEOGRAPHIC_DATA] Pl…" at bounding box center [759, 237] width 1226 height 384
click at [426, 357] on div "AOG Maint Riga (Riga Intl) Planned Maint [GEOGRAPHIC_DATA]-[GEOGRAPHIC_DATA] Pl…" at bounding box center [759, 237] width 1226 height 384
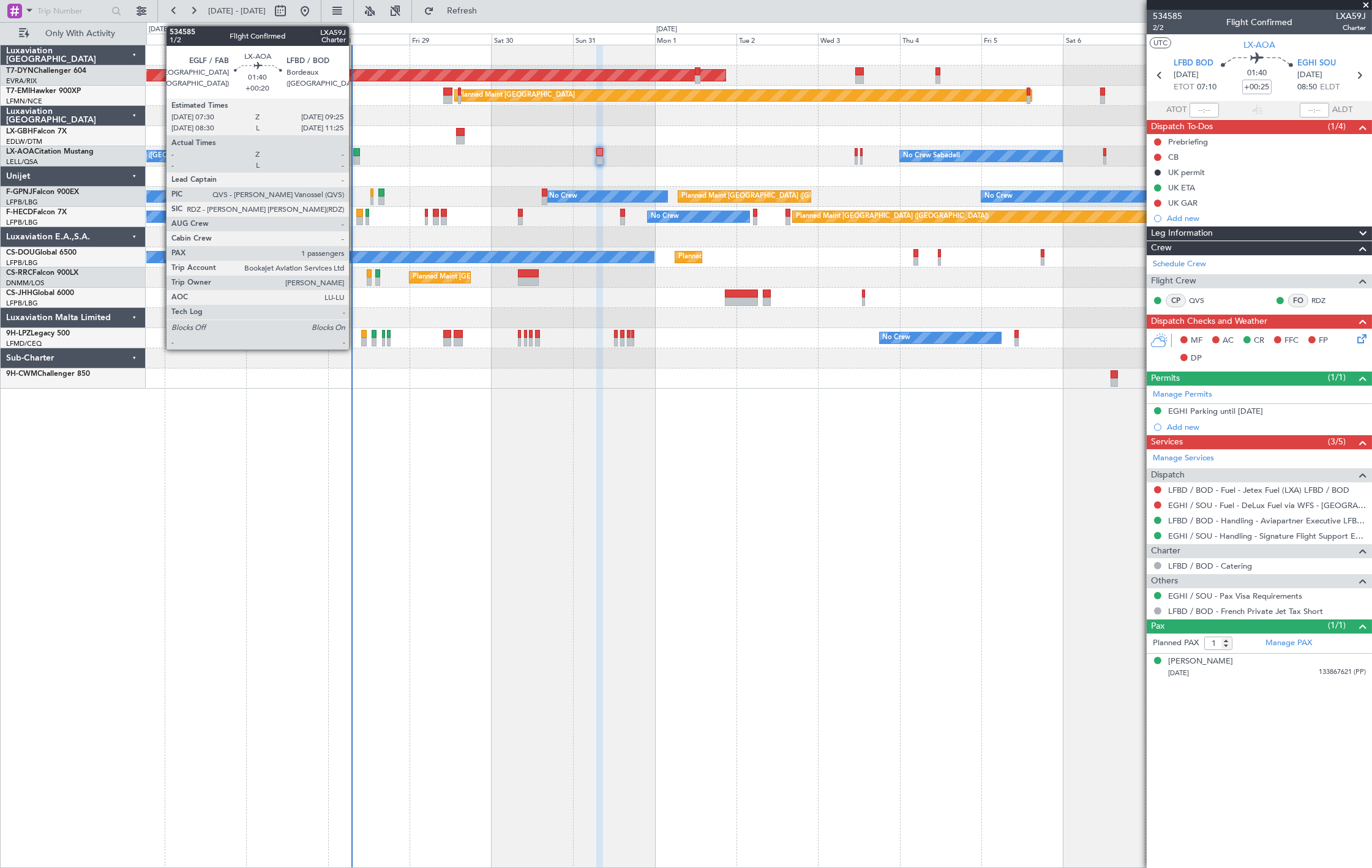
click at [355, 151] on div at bounding box center [356, 153] width 7 height 9
type input "+00:20"
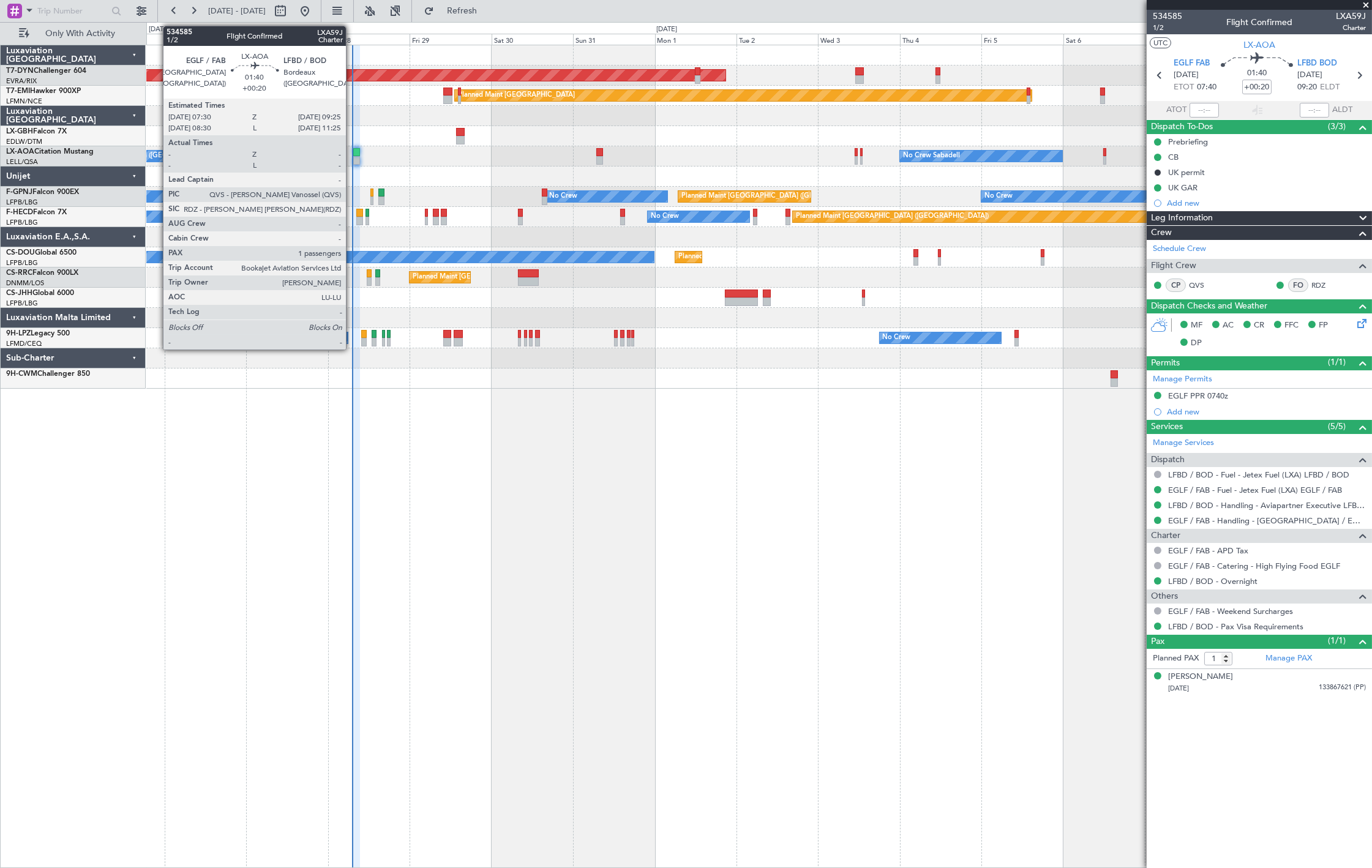
click at [353, 162] on div at bounding box center [356, 161] width 7 height 9
